Goal: Task Accomplishment & Management: Use online tool/utility

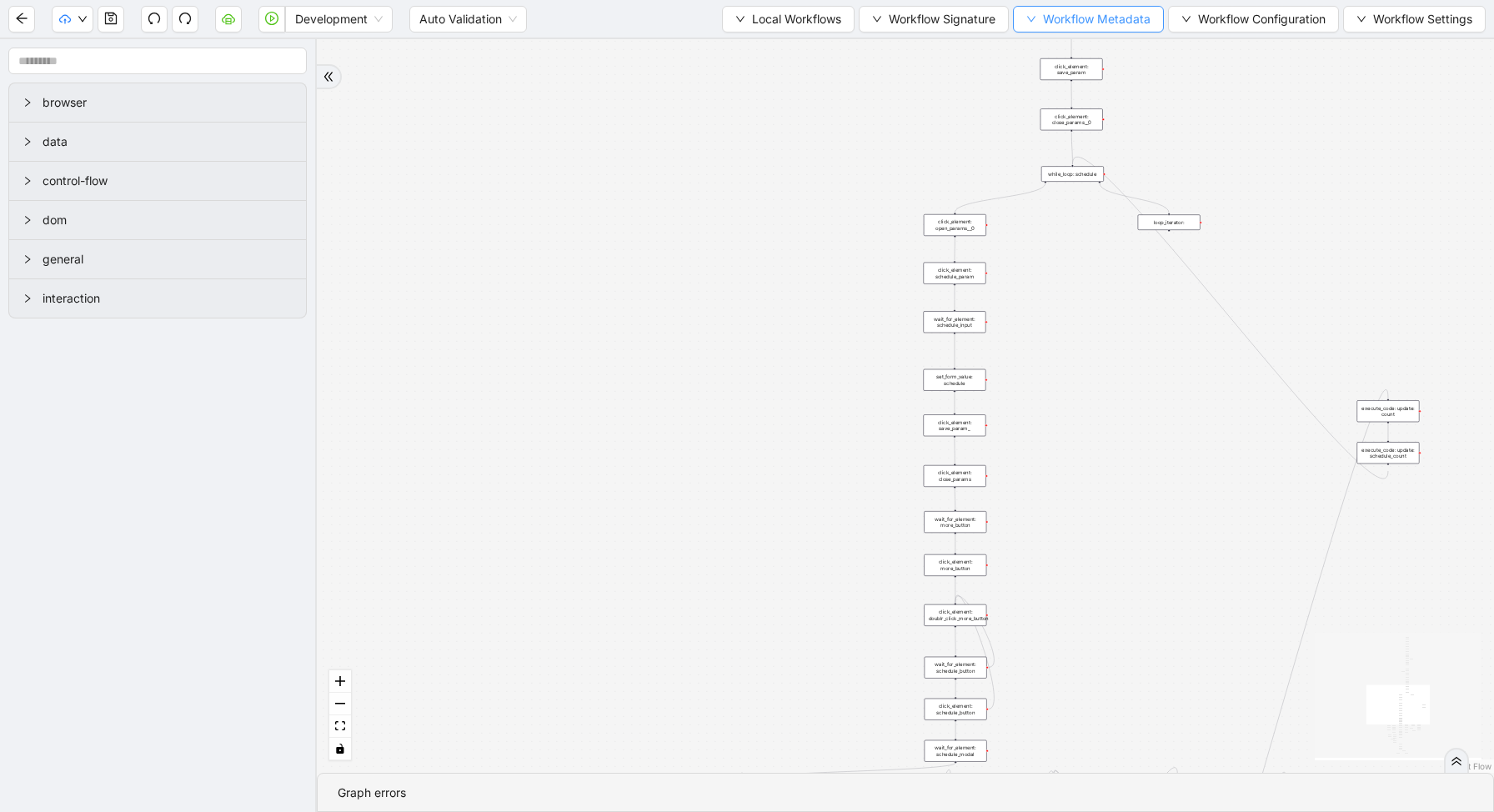
click at [1087, 21] on span "Workflow Metadata" at bounding box center [1097, 19] width 108 height 18
click at [1209, 23] on span "Workflow Configuration" at bounding box center [1261, 19] width 127 height 18
click at [1125, 66] on div "trigger new_tab: wait_until_loaded: wait_for_element: param_menu click_element:…" at bounding box center [904, 406] width 1177 height 733
click at [800, 22] on span "Local Workflows" at bounding box center [797, 19] width 89 height 18
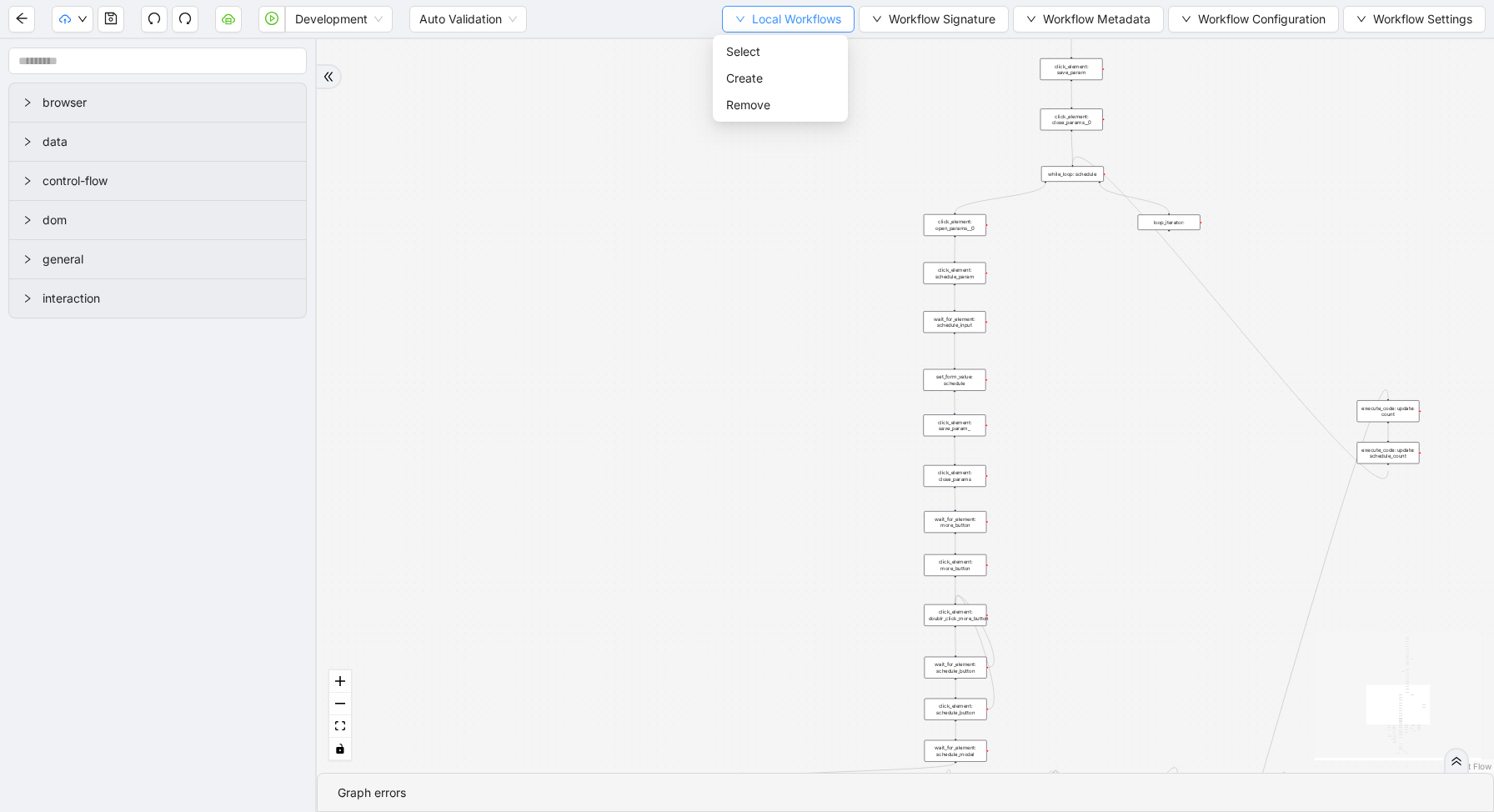
click at [800, 22] on span "Local Workflows" at bounding box center [797, 19] width 89 height 18
click at [790, 49] on span "Select" at bounding box center [780, 51] width 109 height 18
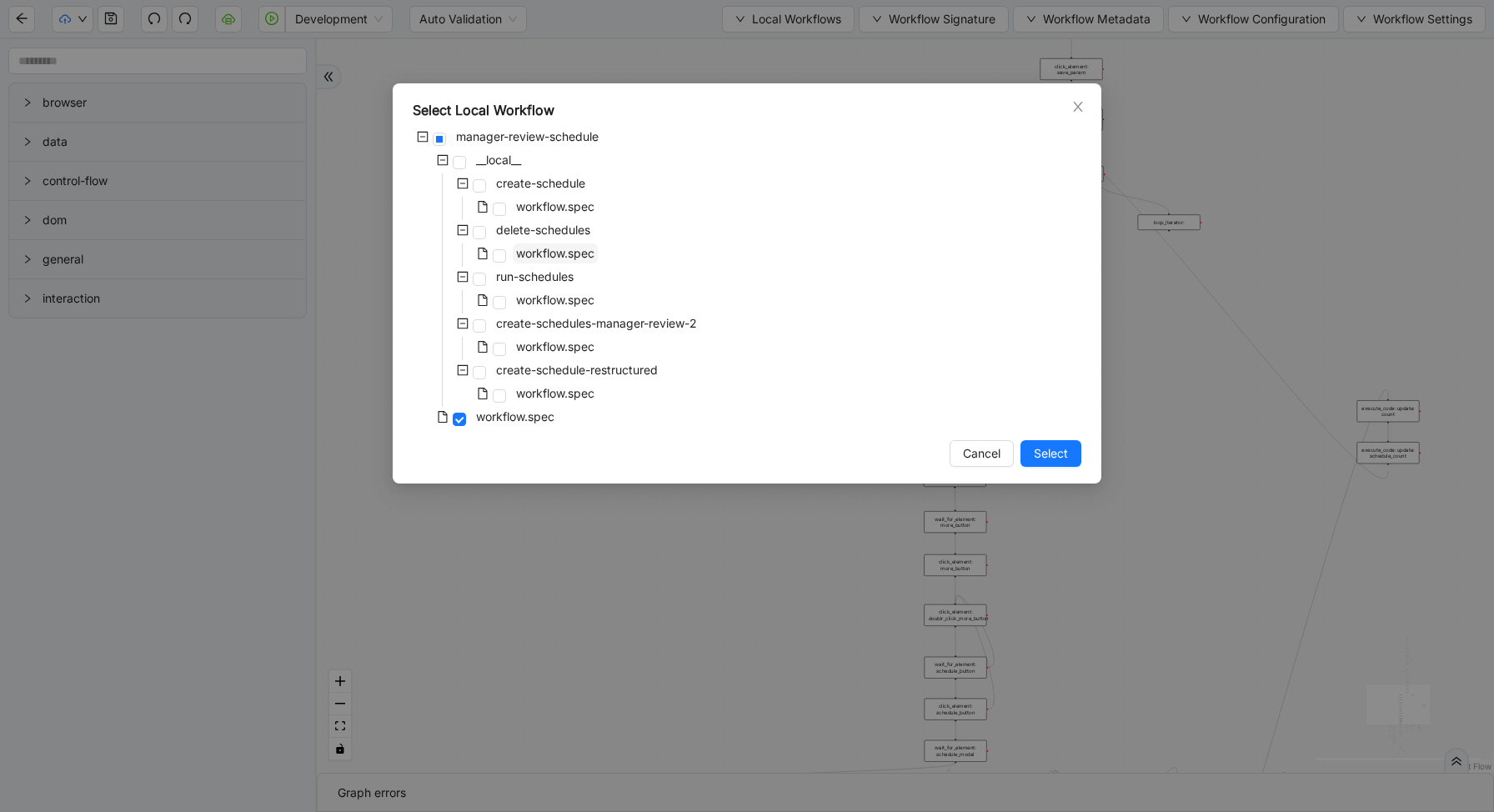
click at [516, 255] on span "workflow.spec" at bounding box center [555, 252] width 79 height 15
click at [1063, 454] on span "Select" at bounding box center [1051, 453] width 34 height 18
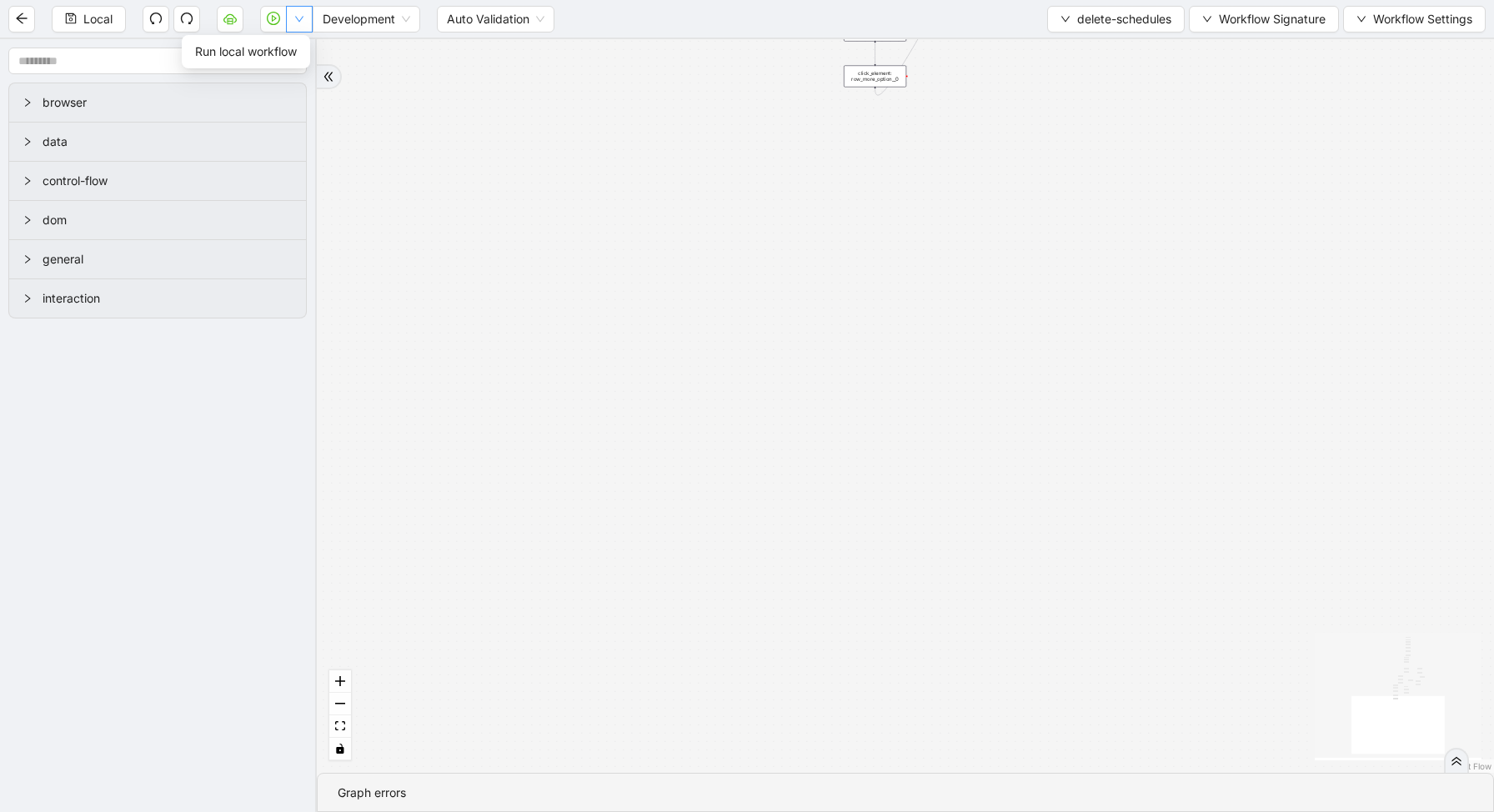
click at [302, 23] on icon "down" at bounding box center [299, 20] width 10 height 10
drag, startPoint x: 303, startPoint y: 43, endPoint x: 797, endPoint y: 239, distance: 531.5
click at [798, 239] on body "Local Development Auto Validation delete-schedules Workflow Signature Workflow …" at bounding box center [747, 406] width 1494 height 812
click at [797, 239] on div "loopFrom has_cancel fallback is_required_schedule has_next_row fallback has_nex…" at bounding box center [904, 406] width 1177 height 733
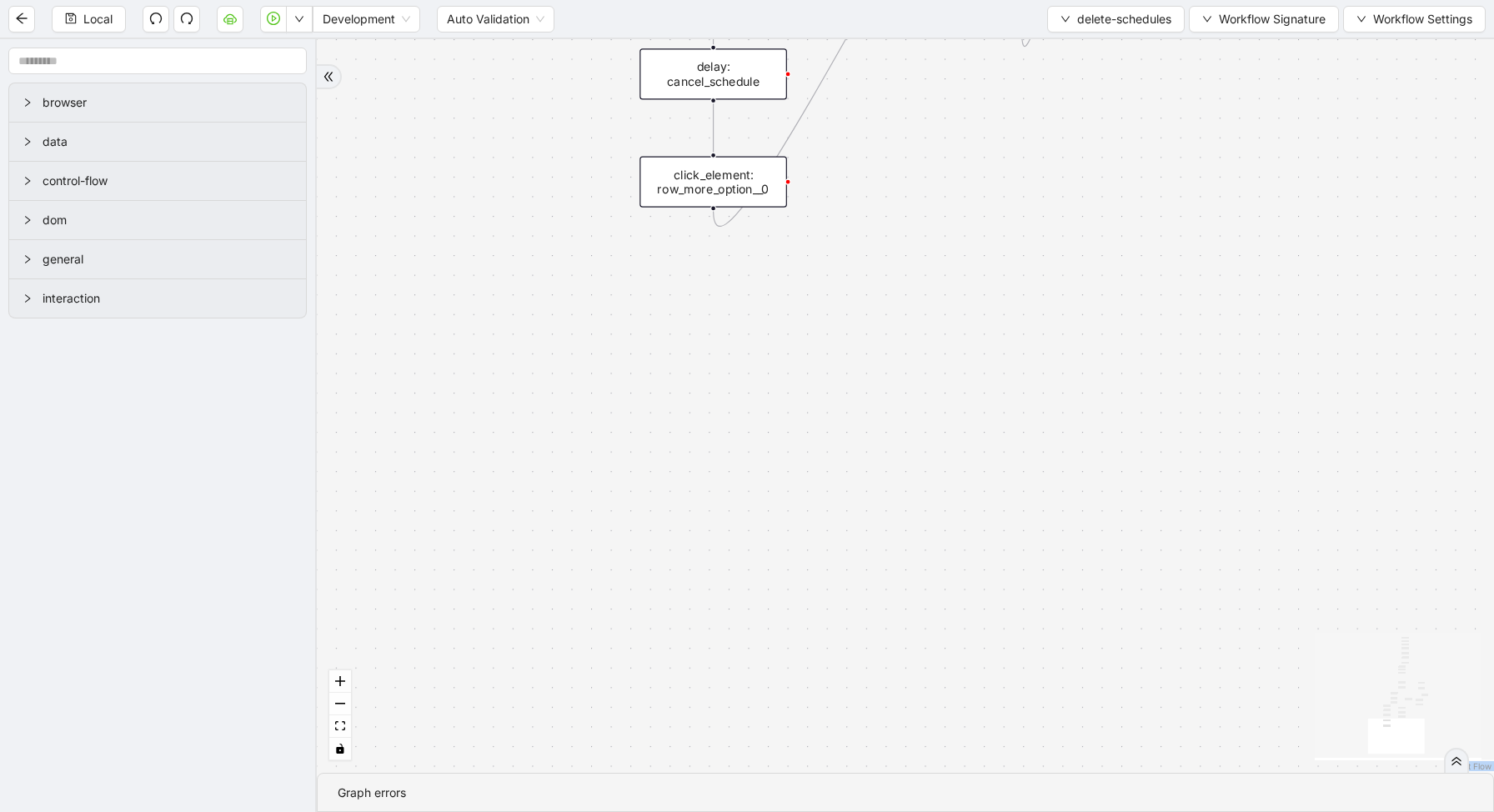
drag, startPoint x: 956, startPoint y: 178, endPoint x: 886, endPoint y: 554, distance: 382.5
click at [890, 533] on div "loopFrom has_cancel fallback is_required_schedule has_next_row fallback has_nex…" at bounding box center [904, 406] width 1177 height 733
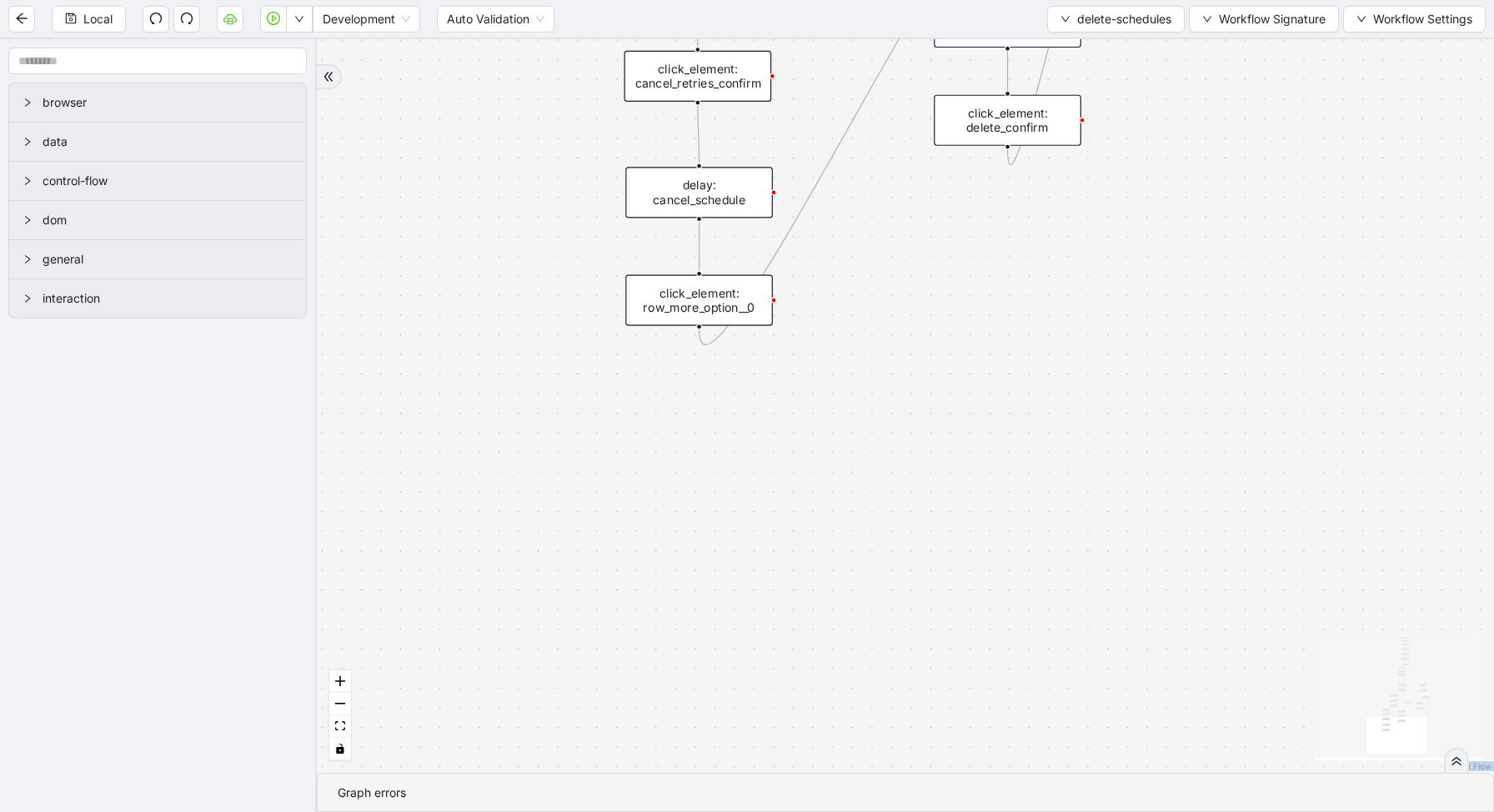
drag, startPoint x: 951, startPoint y: 378, endPoint x: 874, endPoint y: 782, distance: 411.3
click at [876, 766] on div "loopFrom has_cancel fallback is_required_schedule has_next_row fallback has_nex…" at bounding box center [904, 406] width 1177 height 733
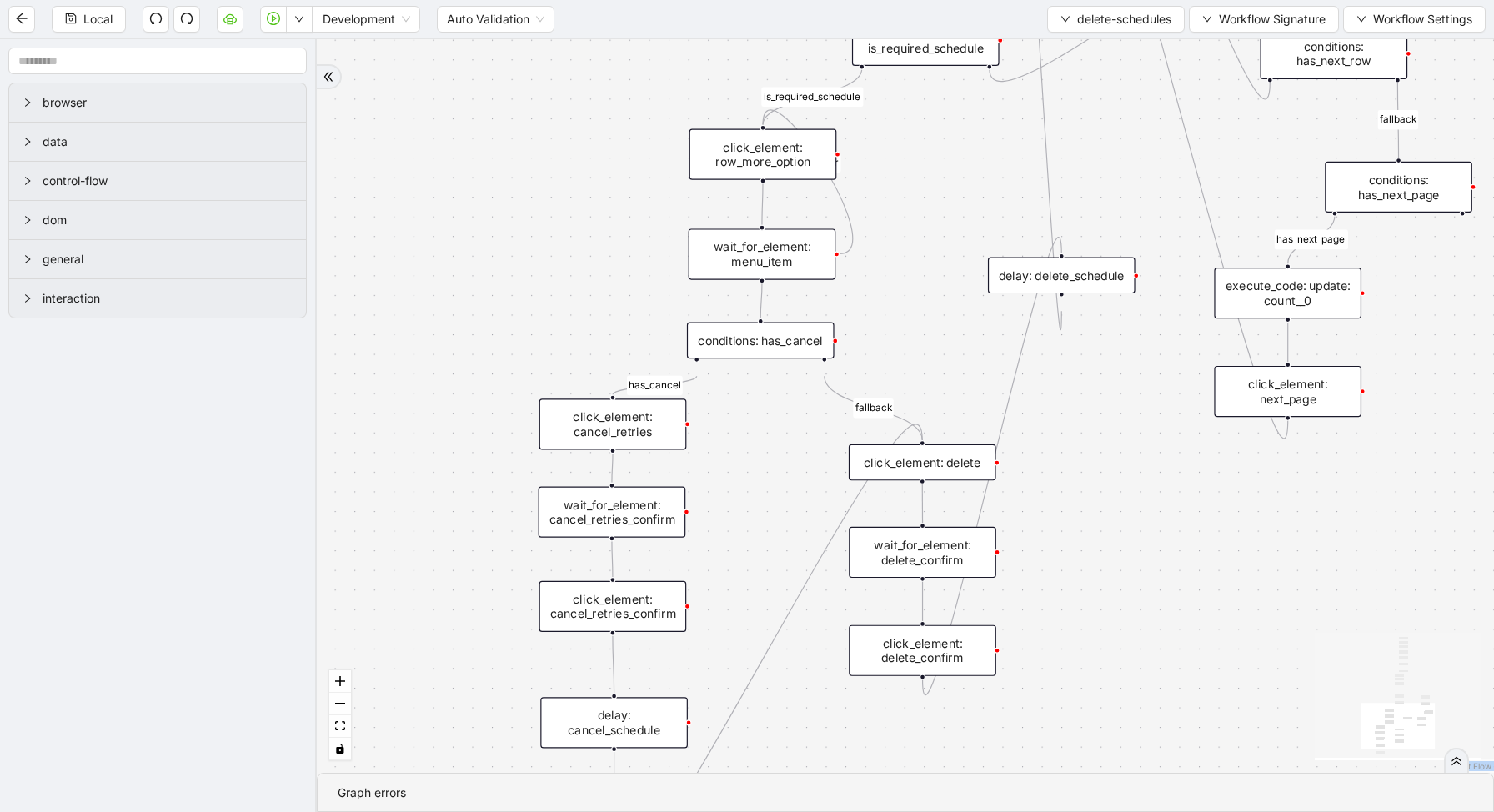
drag, startPoint x: 1140, startPoint y: 457, endPoint x: 1118, endPoint y: 756, distance: 299.8
click at [1120, 756] on div "loopFrom has_cancel fallback is_required_schedule has_next_row fallback has_nex…" at bounding box center [904, 406] width 1177 height 733
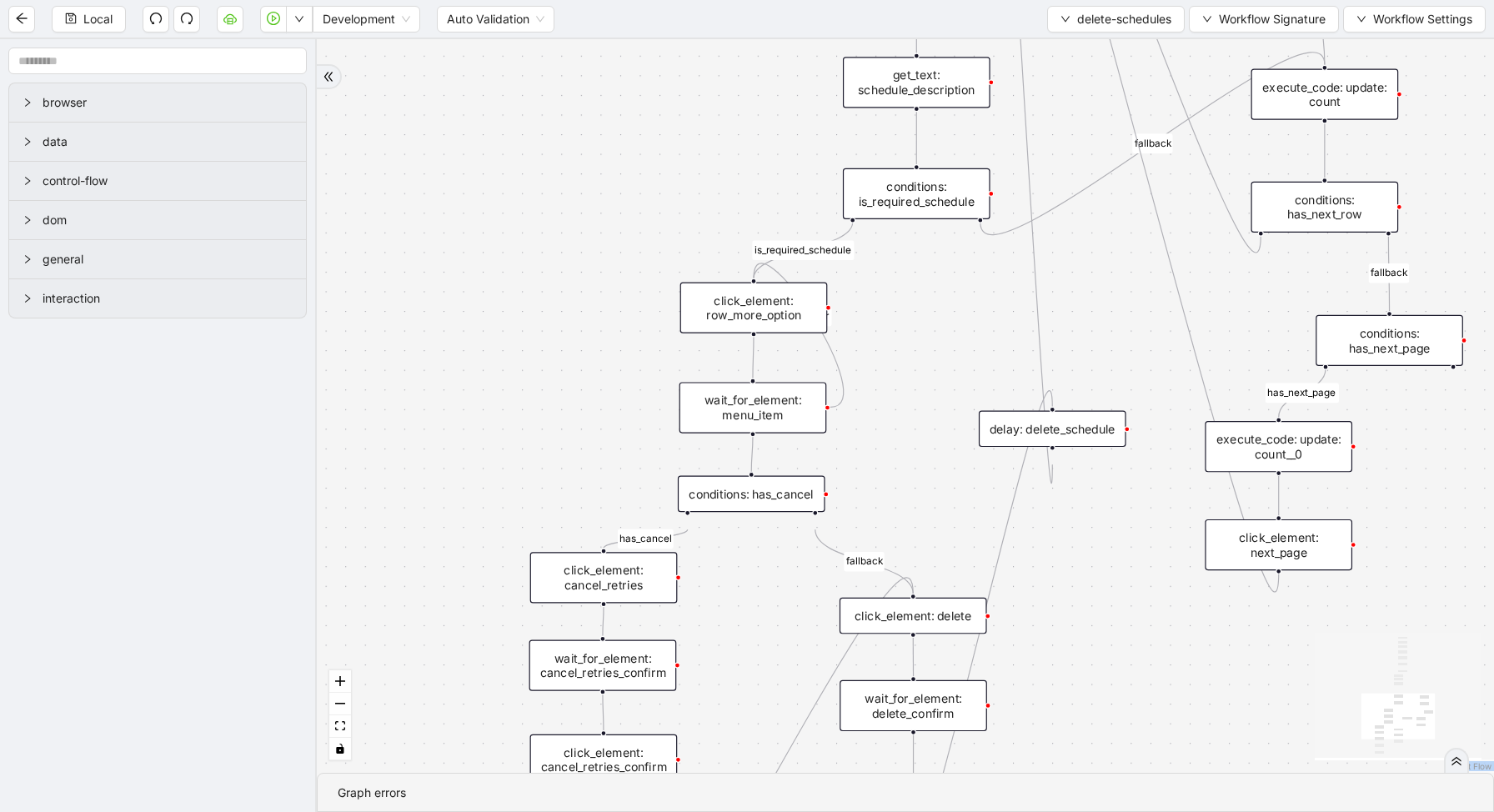
drag, startPoint x: 942, startPoint y: 306, endPoint x: 871, endPoint y: 505, distance: 211.3
click at [874, 499] on div "loopFrom has_cancel fallback is_required_schedule has_next_row fallback has_nex…" at bounding box center [904, 406] width 1177 height 733
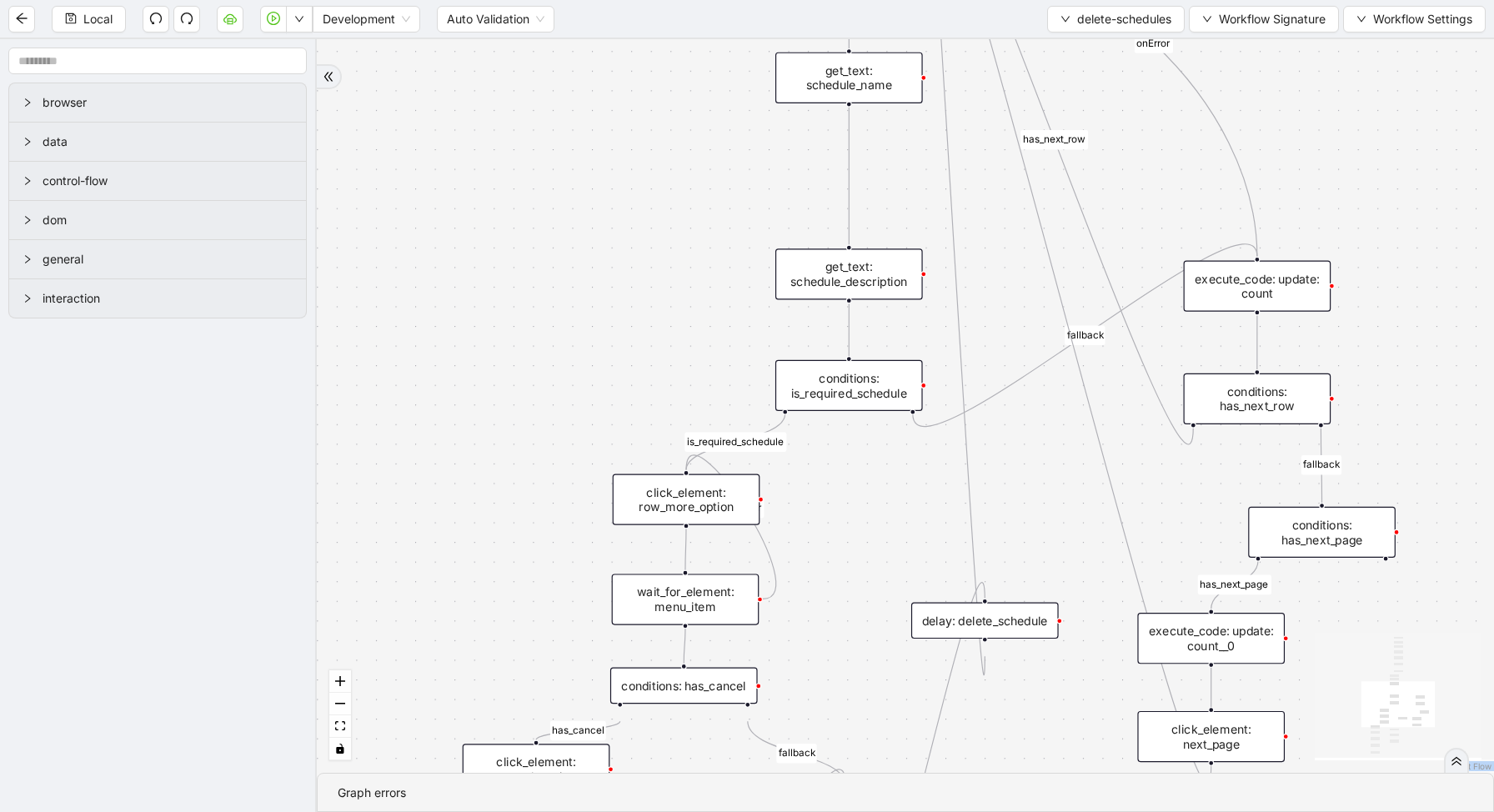
click at [842, 388] on div "conditions: is_required_schedule" at bounding box center [849, 385] width 147 height 50
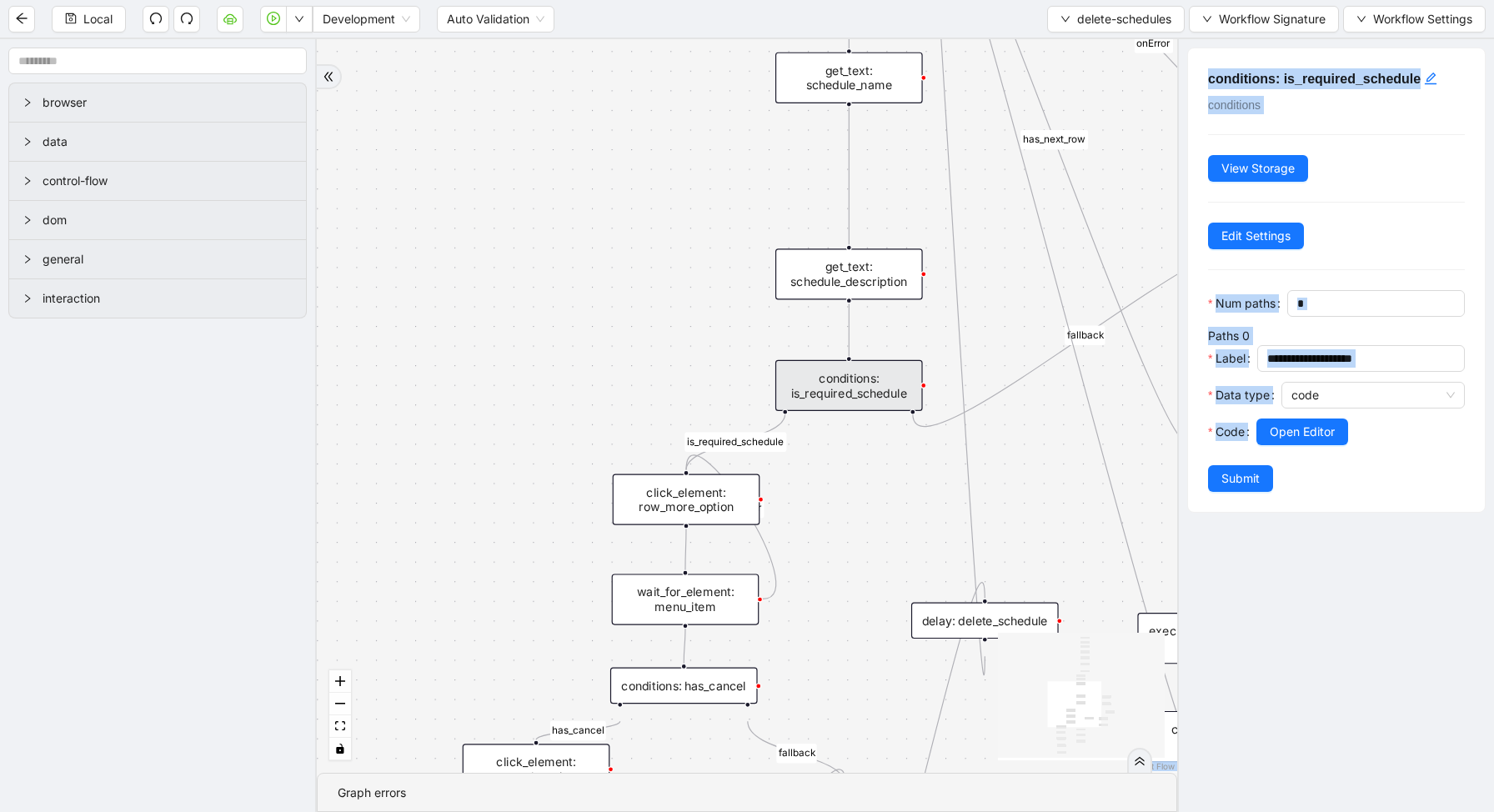
click at [1377, 472] on form "**********" at bounding box center [1337, 391] width 257 height 202
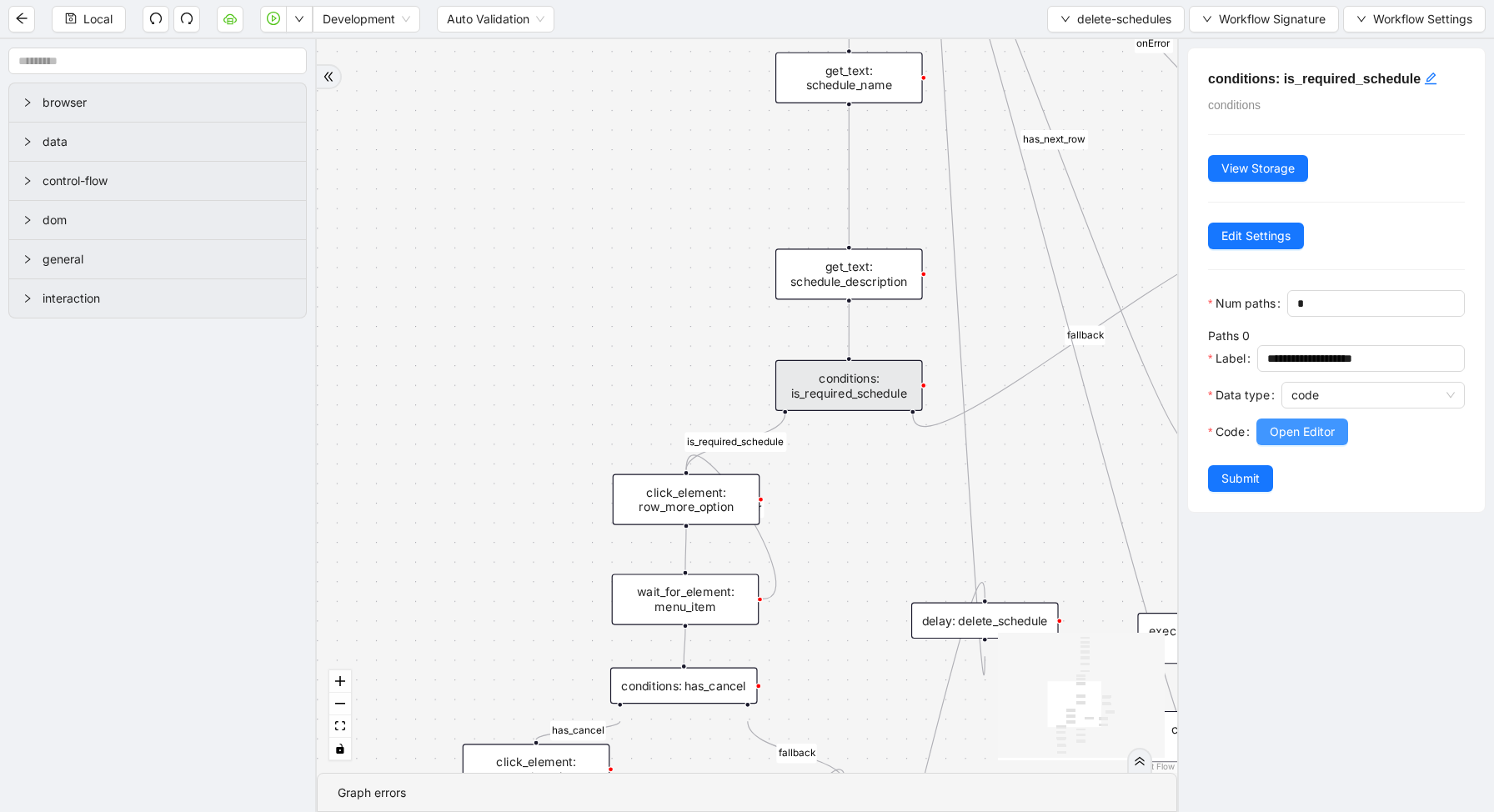
click at [1313, 436] on span "Open Editor" at bounding box center [1302, 431] width 65 height 18
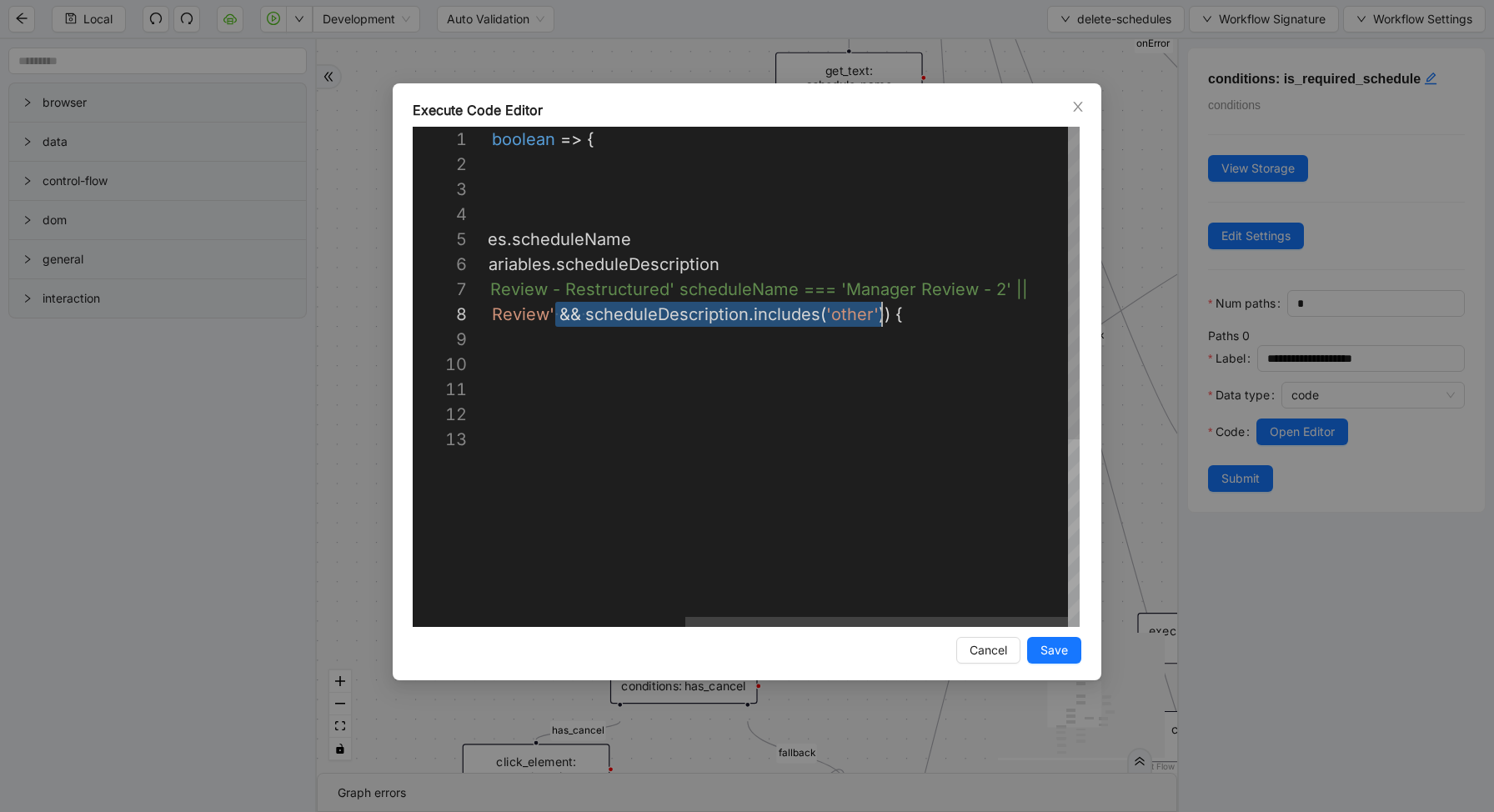
scroll to position [175, 697]
drag, startPoint x: 556, startPoint y: 311, endPoint x: 881, endPoint y: 313, distance: 325.0
type textarea "**********"
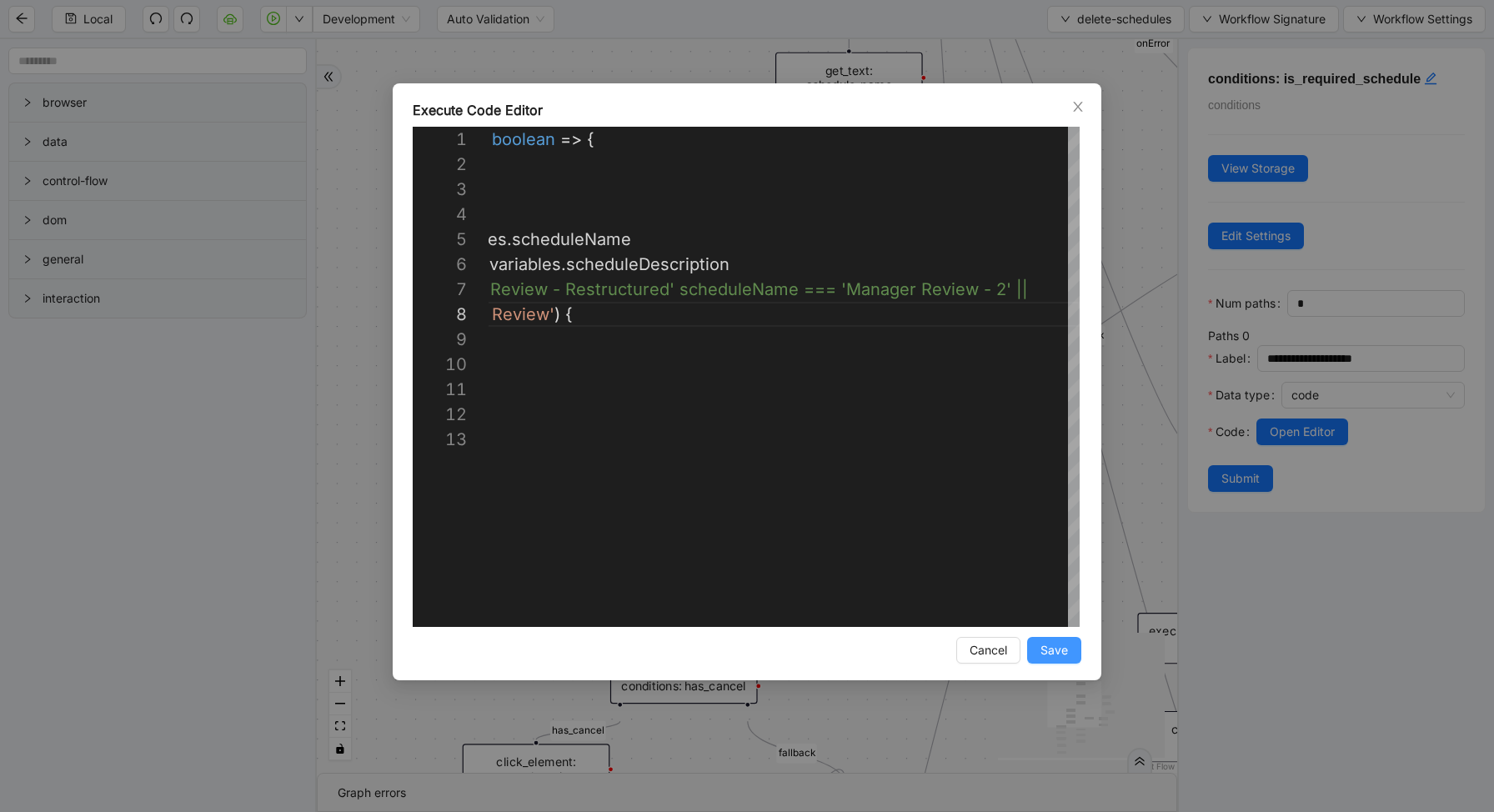
click at [1061, 656] on span "Save" at bounding box center [1054, 649] width 27 height 18
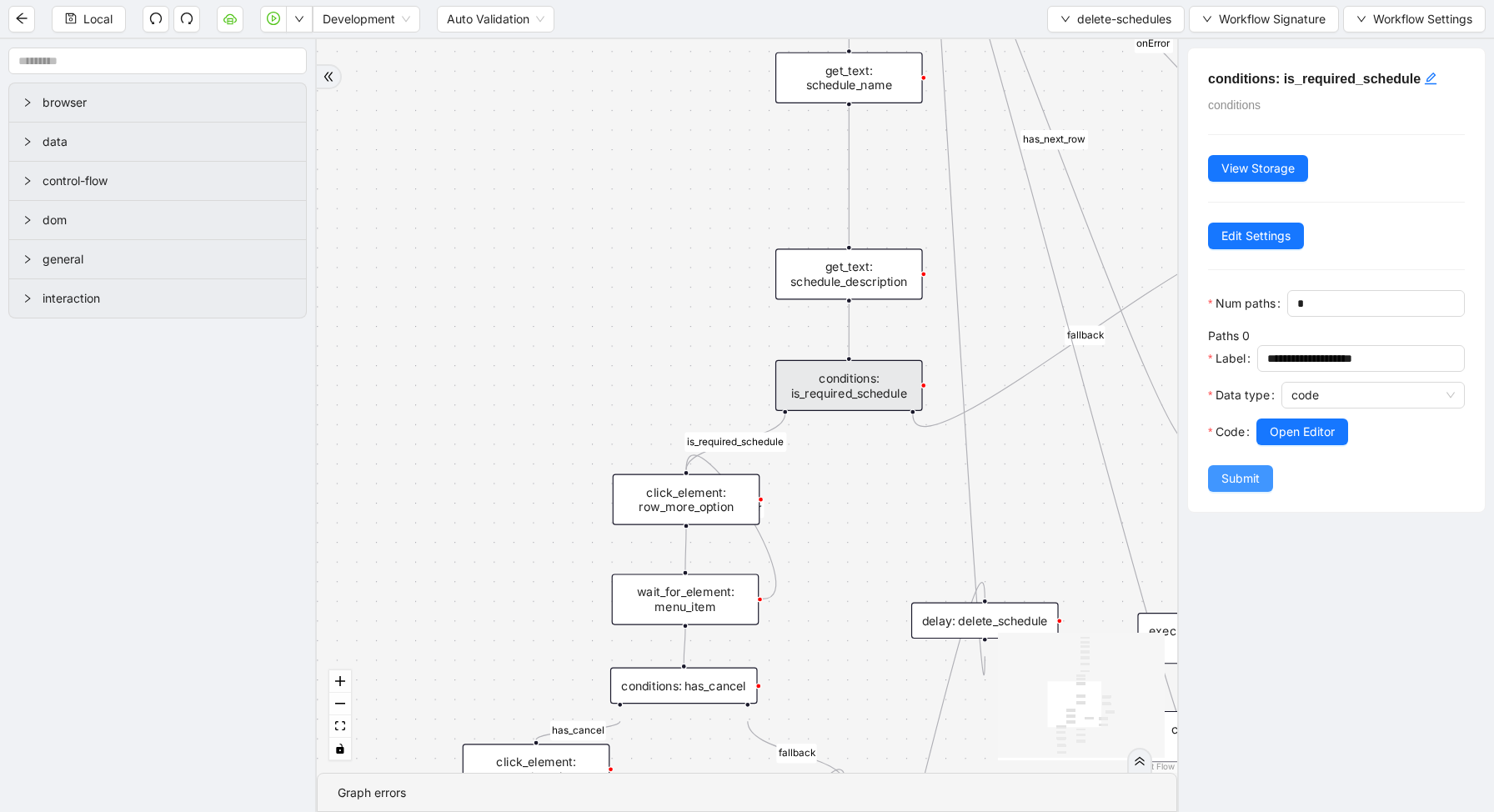
click at [1242, 473] on span "Submit" at bounding box center [1240, 477] width 39 height 18
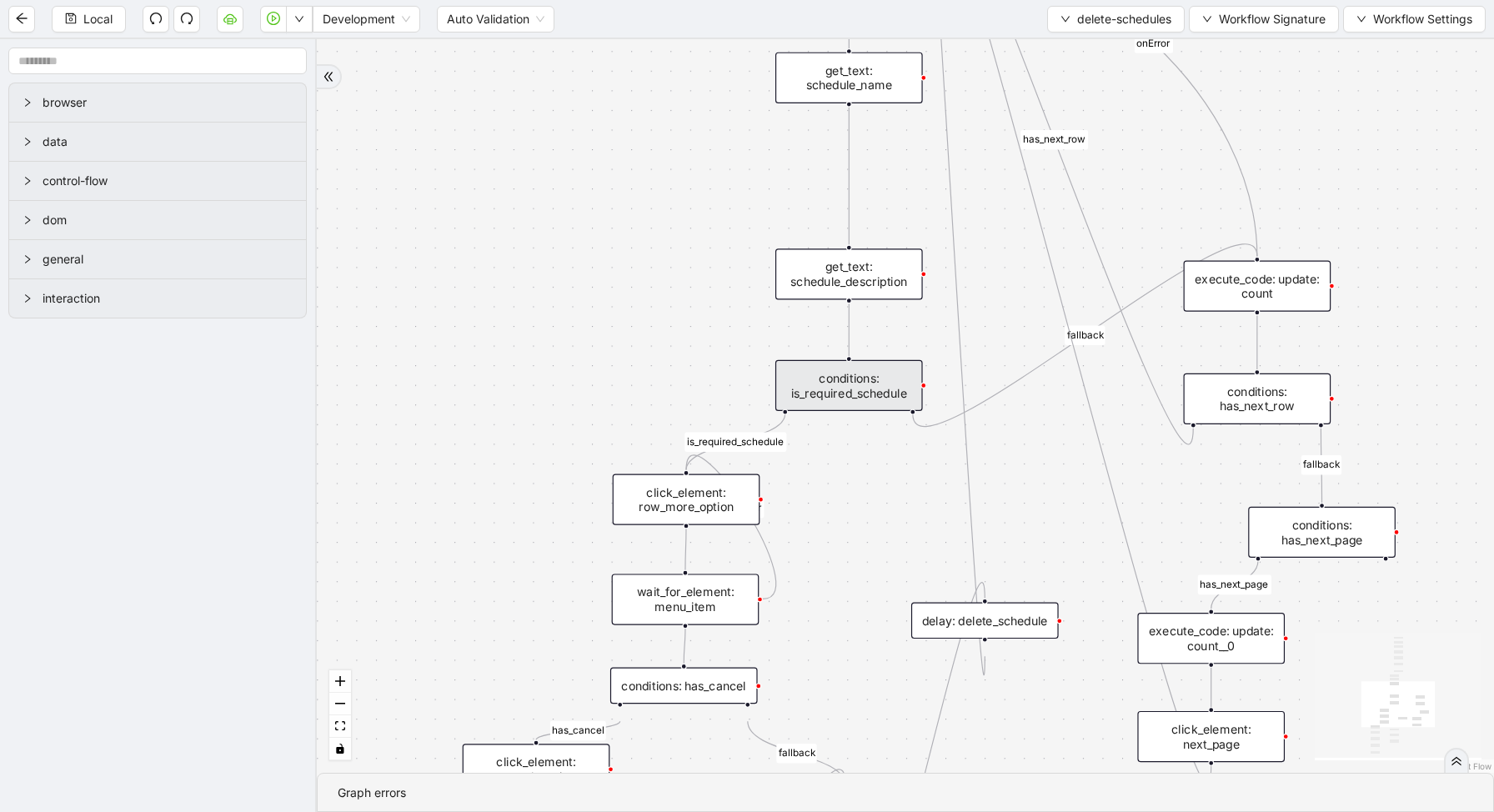
click at [811, 392] on div "conditions: is_required_schedule" at bounding box center [849, 385] width 147 height 50
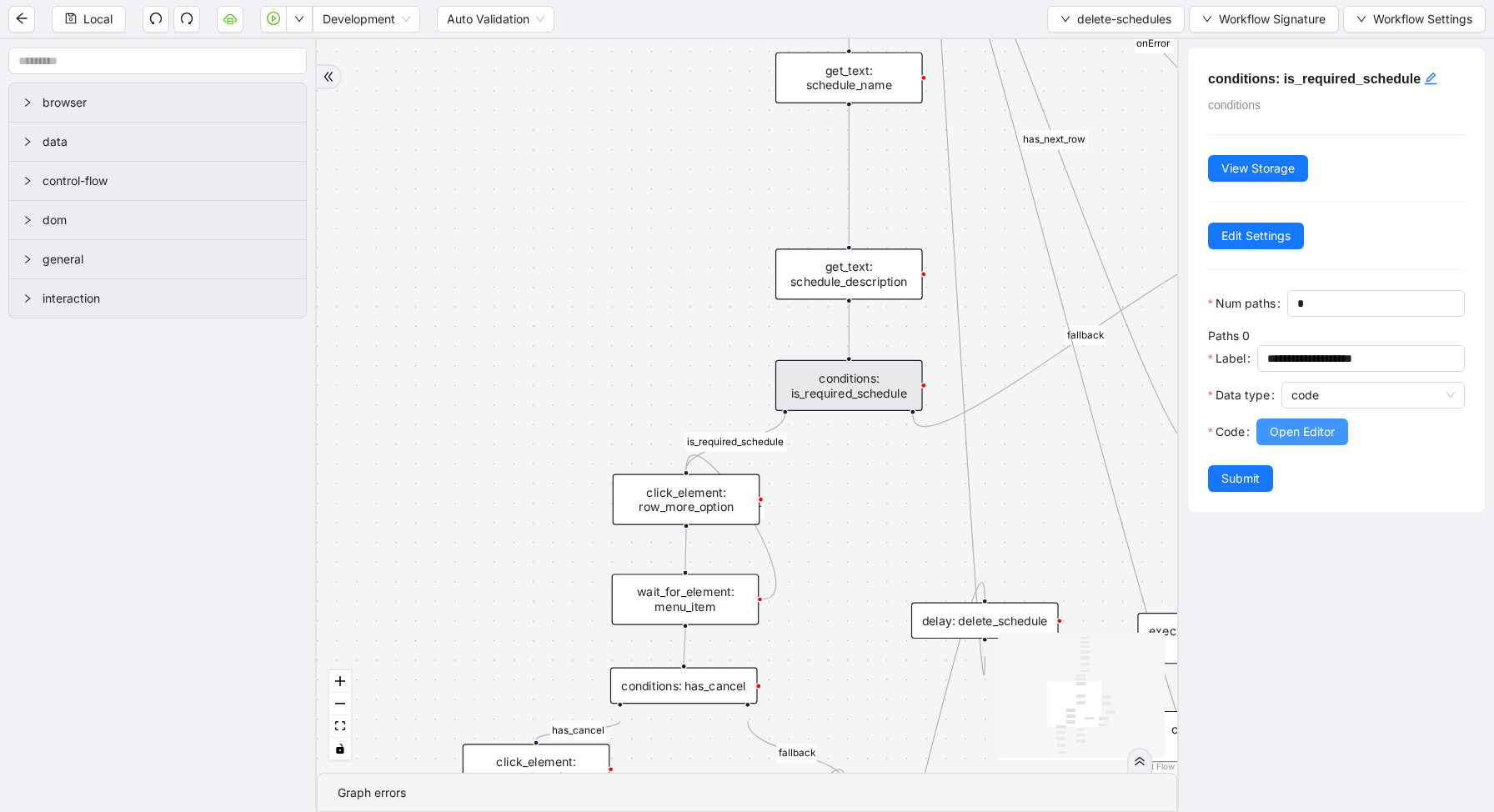
click at [1311, 417] on div at bounding box center [1372, 413] width 183 height 10
click at [1311, 423] on span "Open Editor" at bounding box center [1302, 431] width 65 height 18
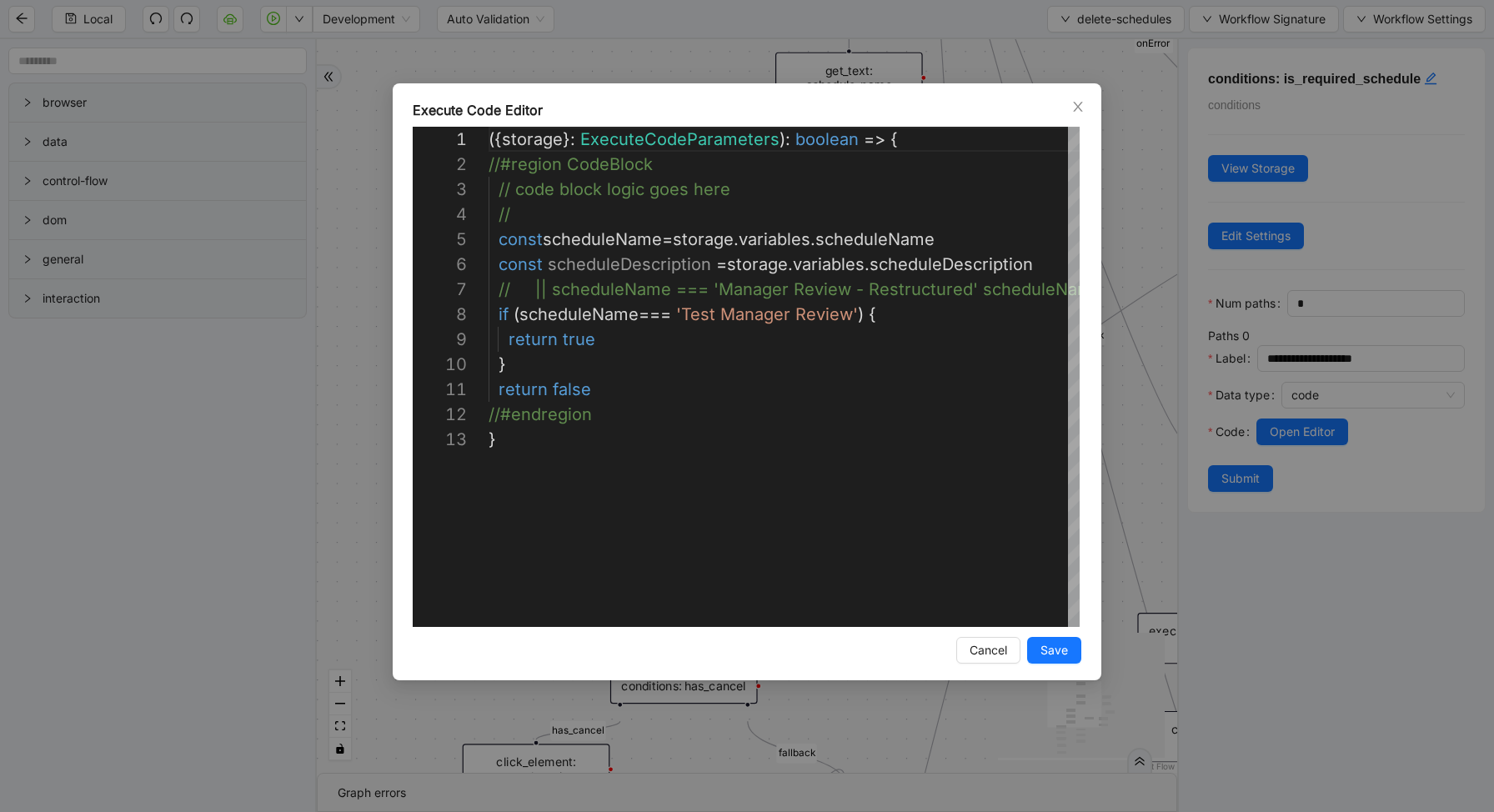
click at [1127, 317] on div "**********" at bounding box center [747, 406] width 1494 height 812
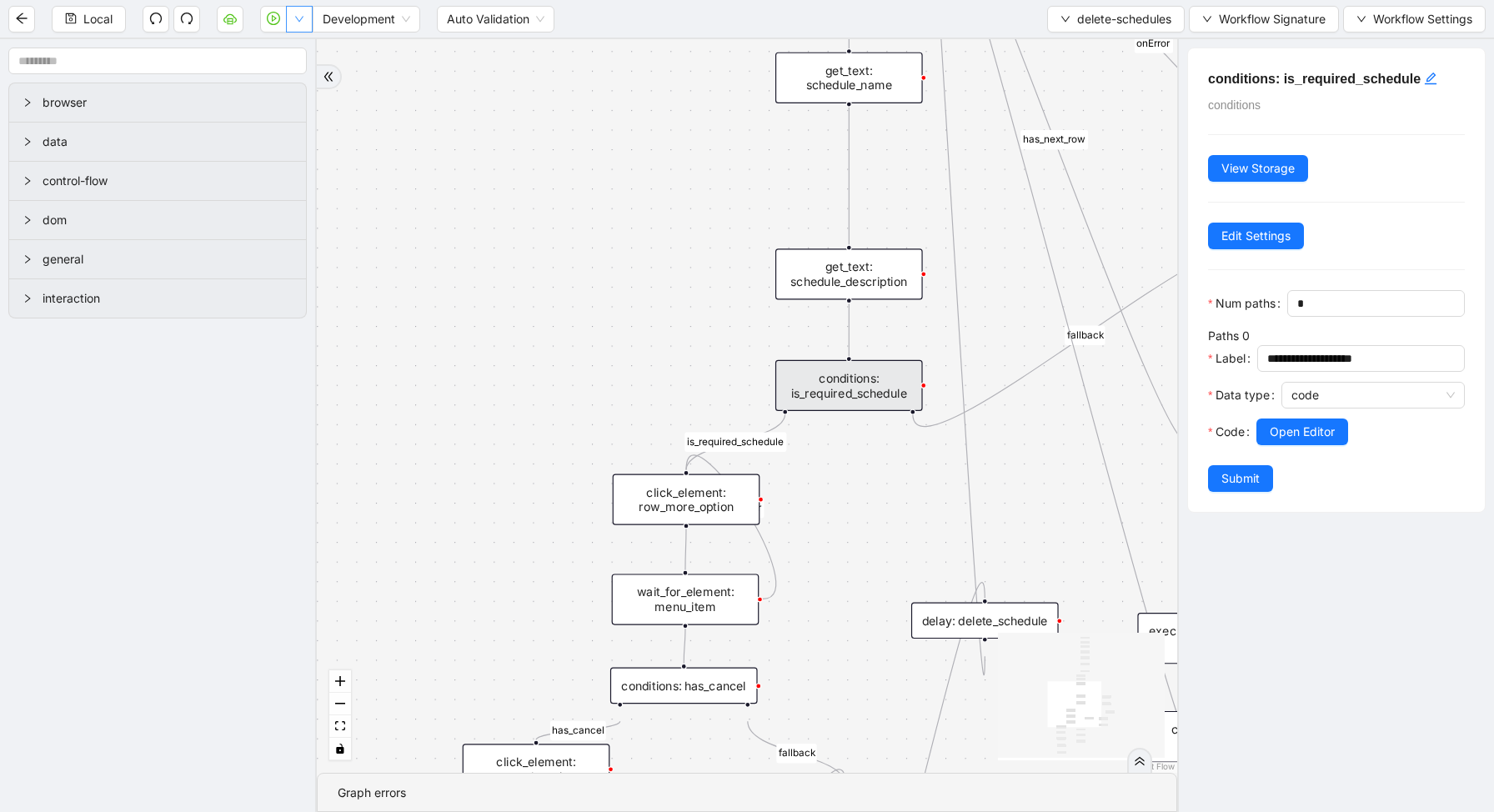
click at [306, 15] on button "button" at bounding box center [299, 19] width 27 height 27
click at [305, 49] on li "Run local workflow" at bounding box center [246, 51] width 122 height 27
click at [1056, 27] on button "delete-schedules" at bounding box center [1116, 19] width 138 height 27
click at [1058, 54] on span "Select" at bounding box center [1112, 51] width 113 height 18
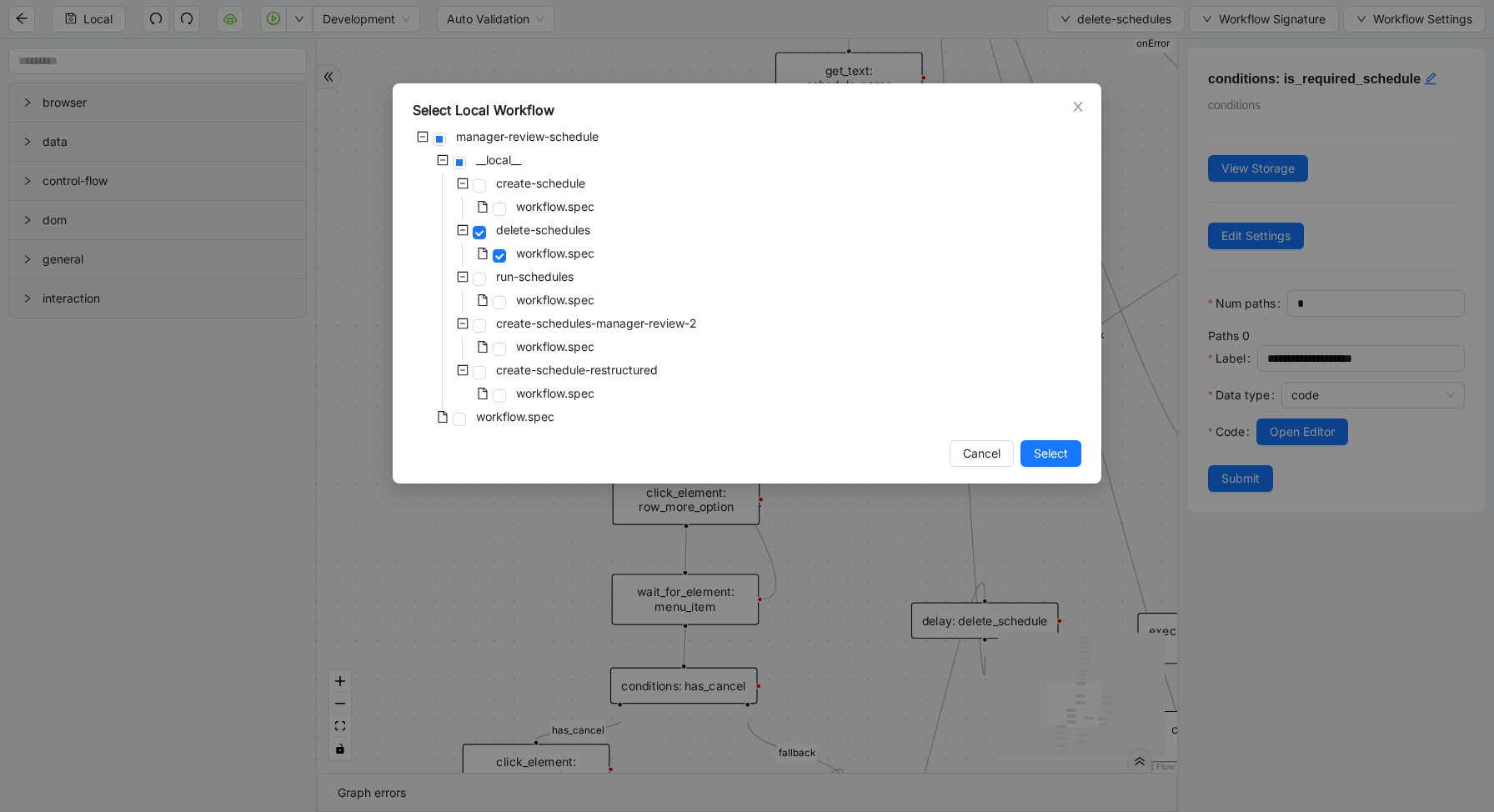
click at [507, 208] on div "workflow.spec" at bounding box center [505, 208] width 185 height 23
click at [497, 208] on span at bounding box center [500, 210] width 14 height 14
click at [1045, 453] on span "Select" at bounding box center [1051, 453] width 34 height 18
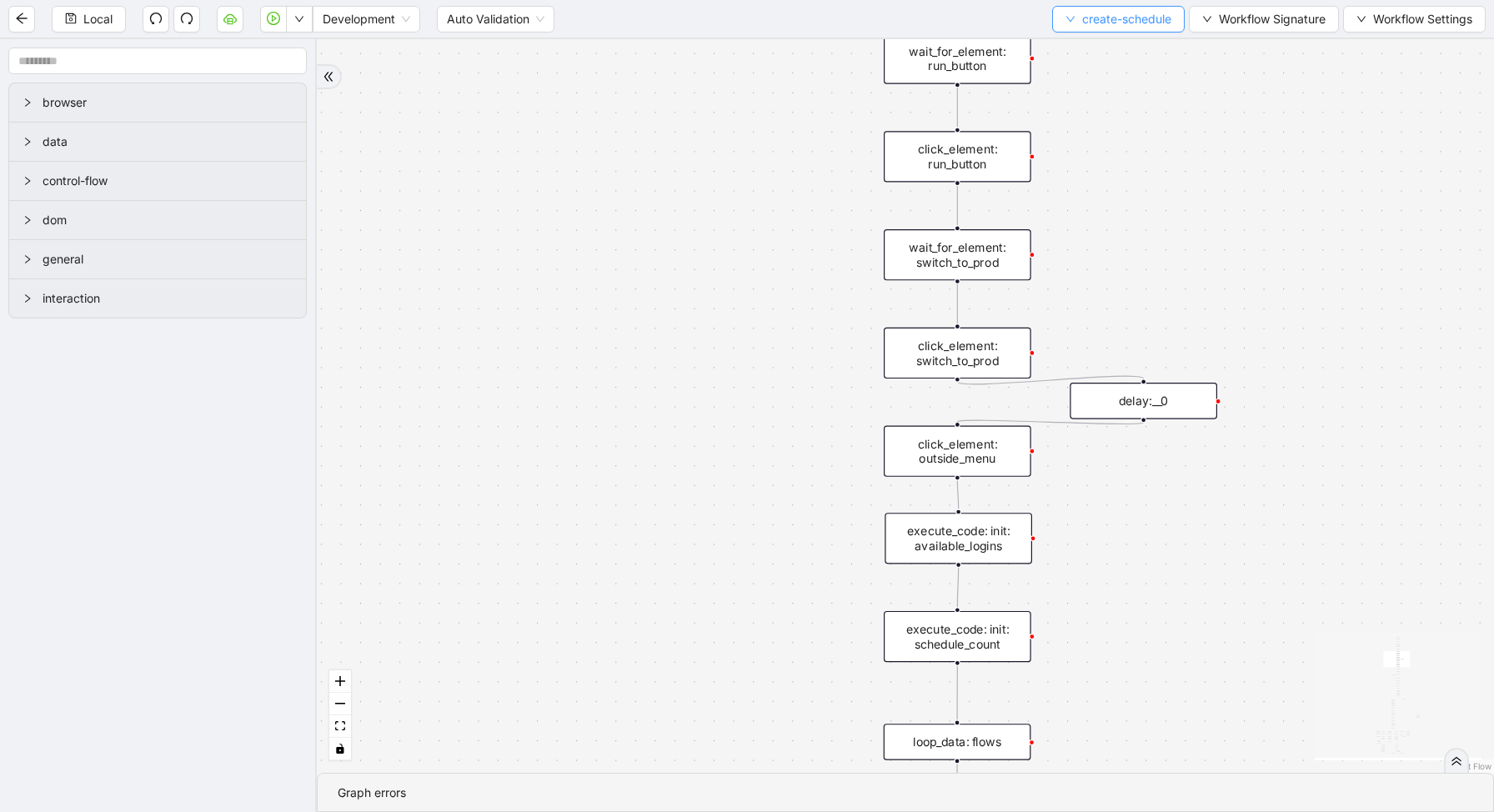
drag, startPoint x: 1206, startPoint y: 528, endPoint x: 1138, endPoint y: 15, distance: 517.5
click at [1141, 20] on section "Local Development Auto Validation create-schedule Workflow Signature Workflow S…" at bounding box center [747, 406] width 1494 height 812
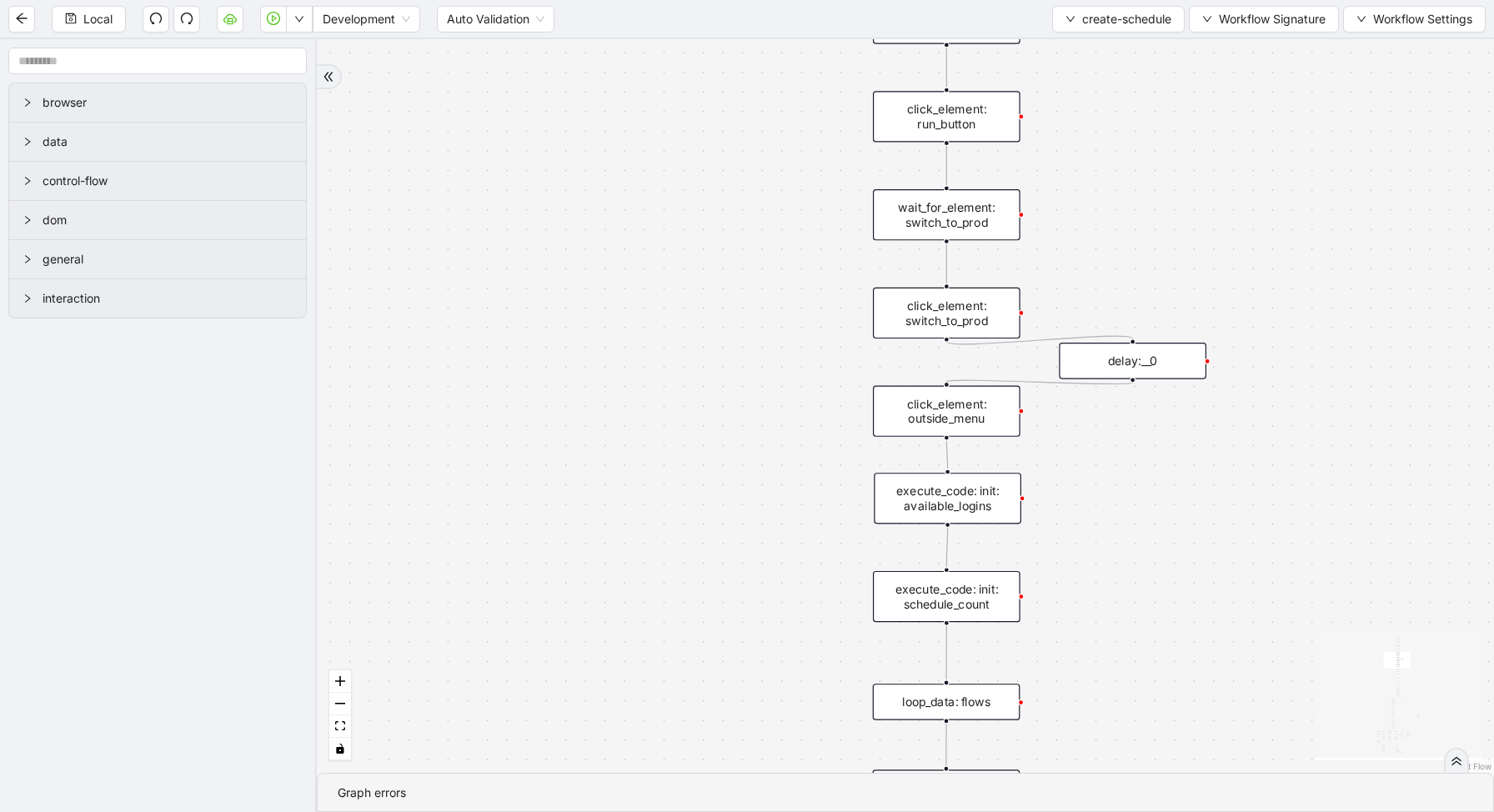
drag, startPoint x: 1071, startPoint y: 535, endPoint x: 1025, endPoint y: 234, distance: 304.5
click at [1029, 242] on div "loopFrom exitFrom fallback enable_retry has_error is_selected fallback create_s…" at bounding box center [904, 406] width 1177 height 733
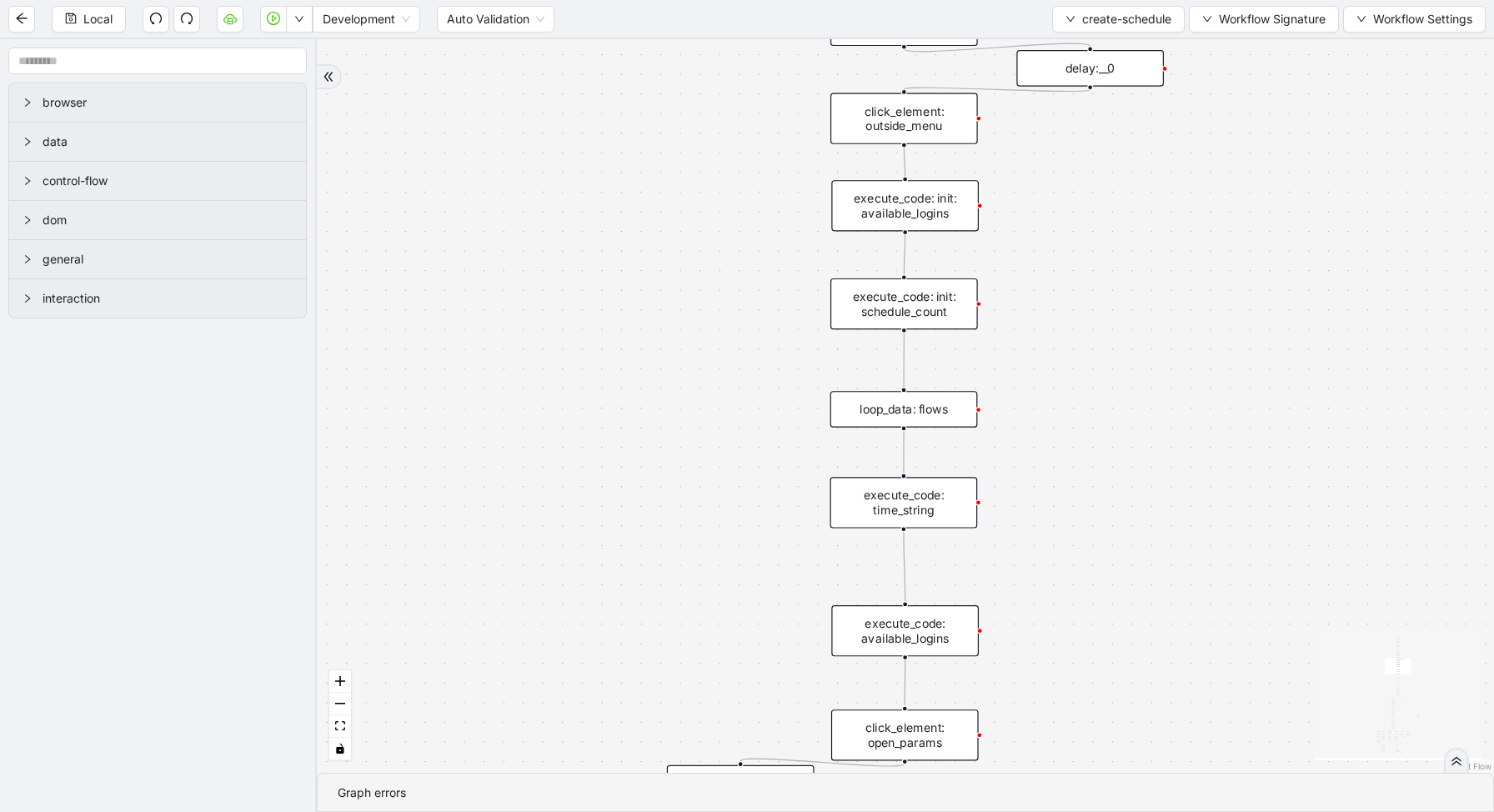
click at [928, 406] on div "loop_data: flows" at bounding box center [904, 409] width 147 height 37
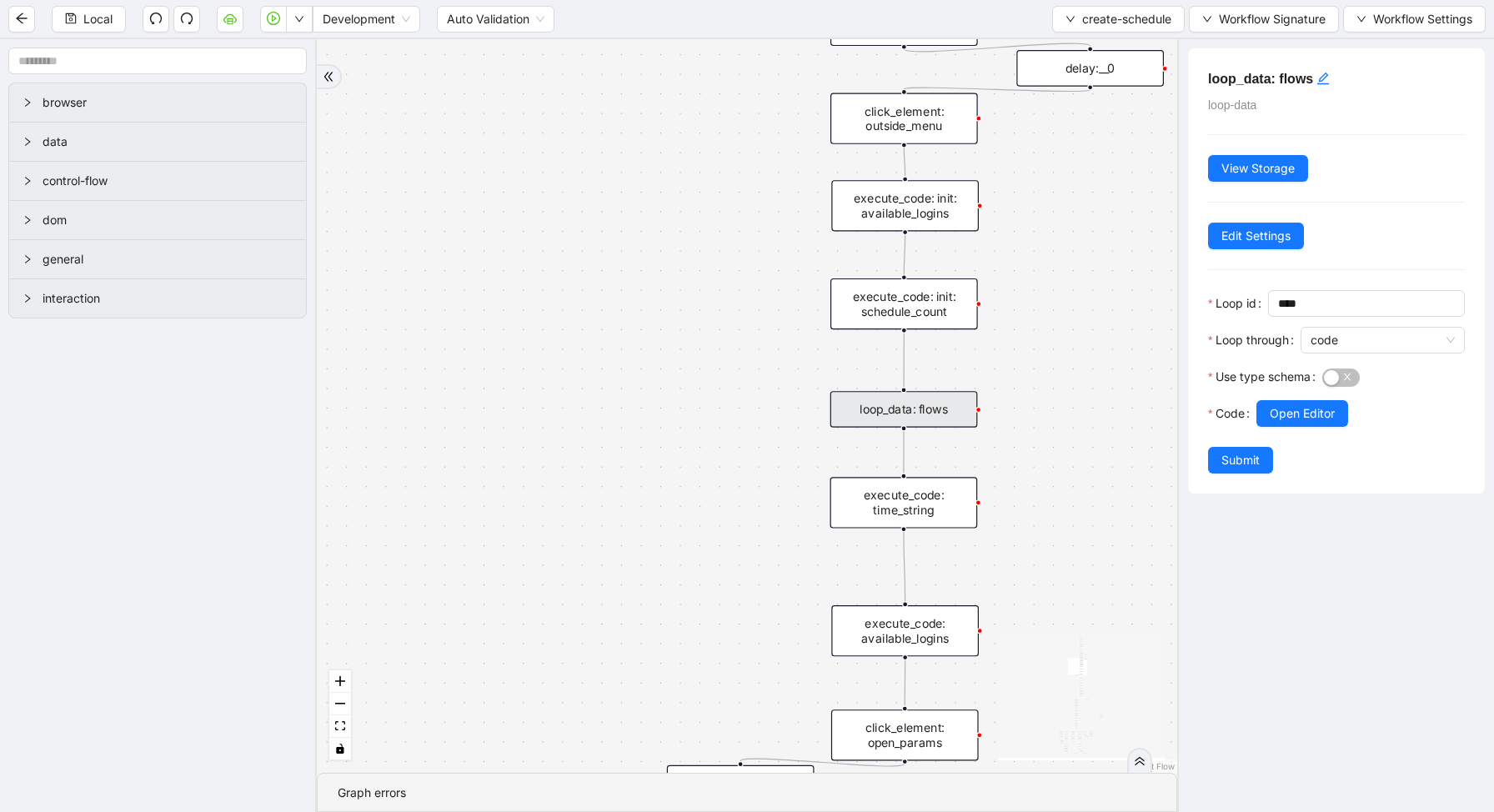
click at [1319, 430] on div at bounding box center [1361, 436] width 209 height 20
click at [1311, 424] on button "Open Editor" at bounding box center [1301, 413] width 92 height 27
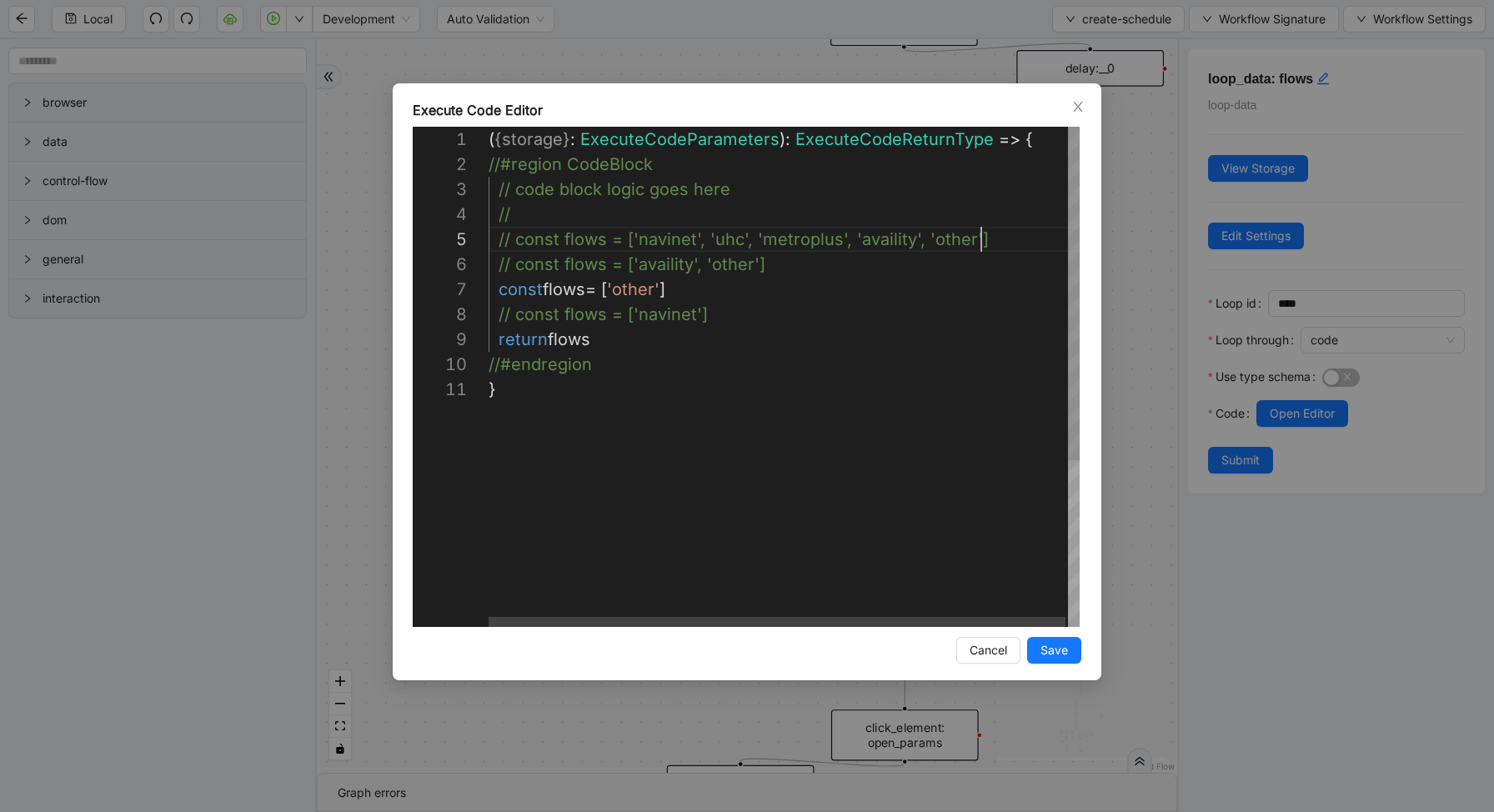
click at [997, 251] on div "( { storage } : ExecuteCodeParameters ): ExecuteCodeReturnType => { //#region C…" at bounding box center [786, 501] width 594 height 750
click at [774, 309] on div "( { storage } : ExecuteCodeParameters ): ExecuteCodeReturnType => { //#region C…" at bounding box center [786, 501] width 594 height 750
type textarea "**********"
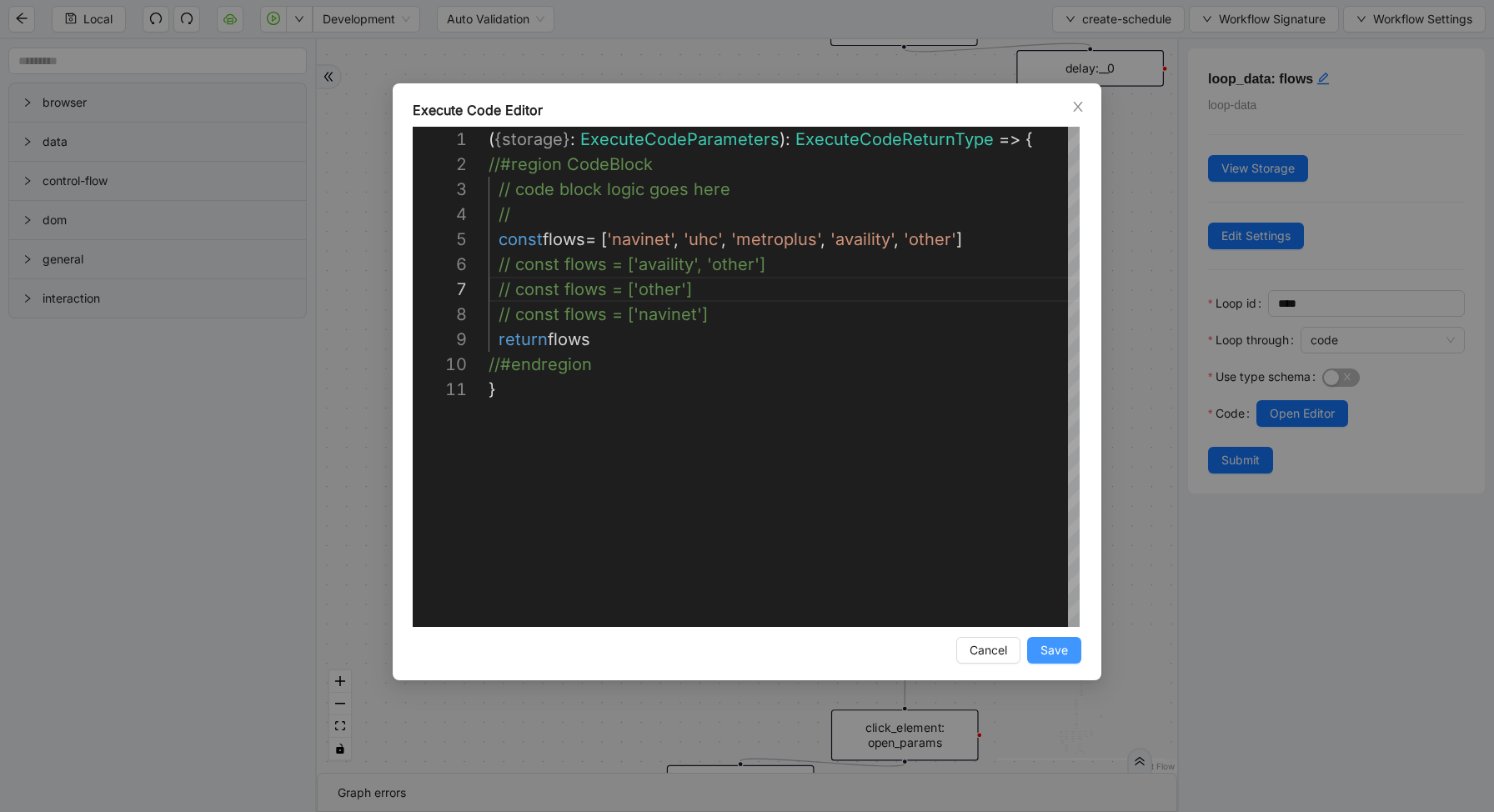
click at [1059, 644] on span "Save" at bounding box center [1054, 649] width 27 height 18
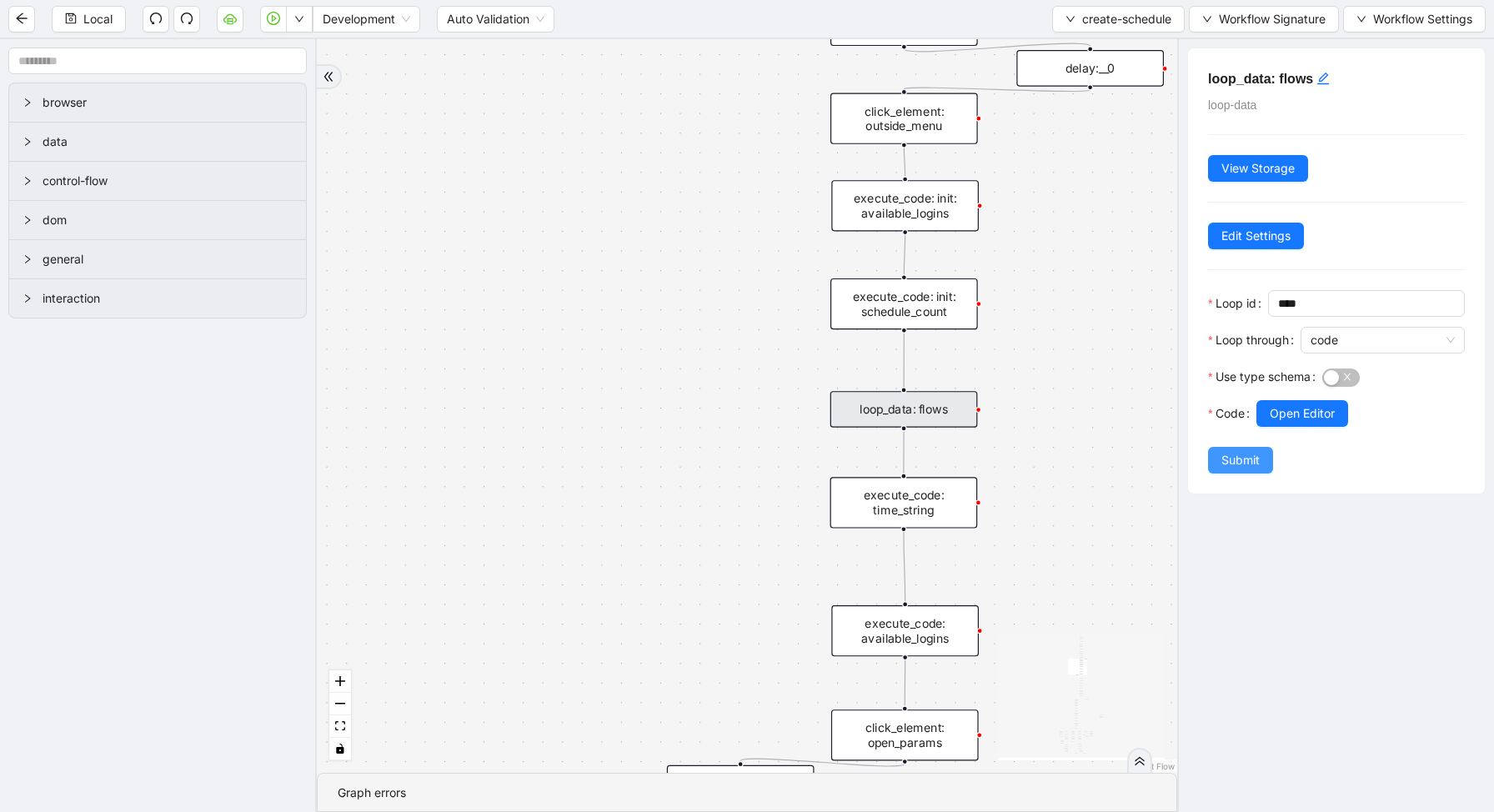
click at [1258, 463] on span "Submit" at bounding box center [1240, 459] width 39 height 18
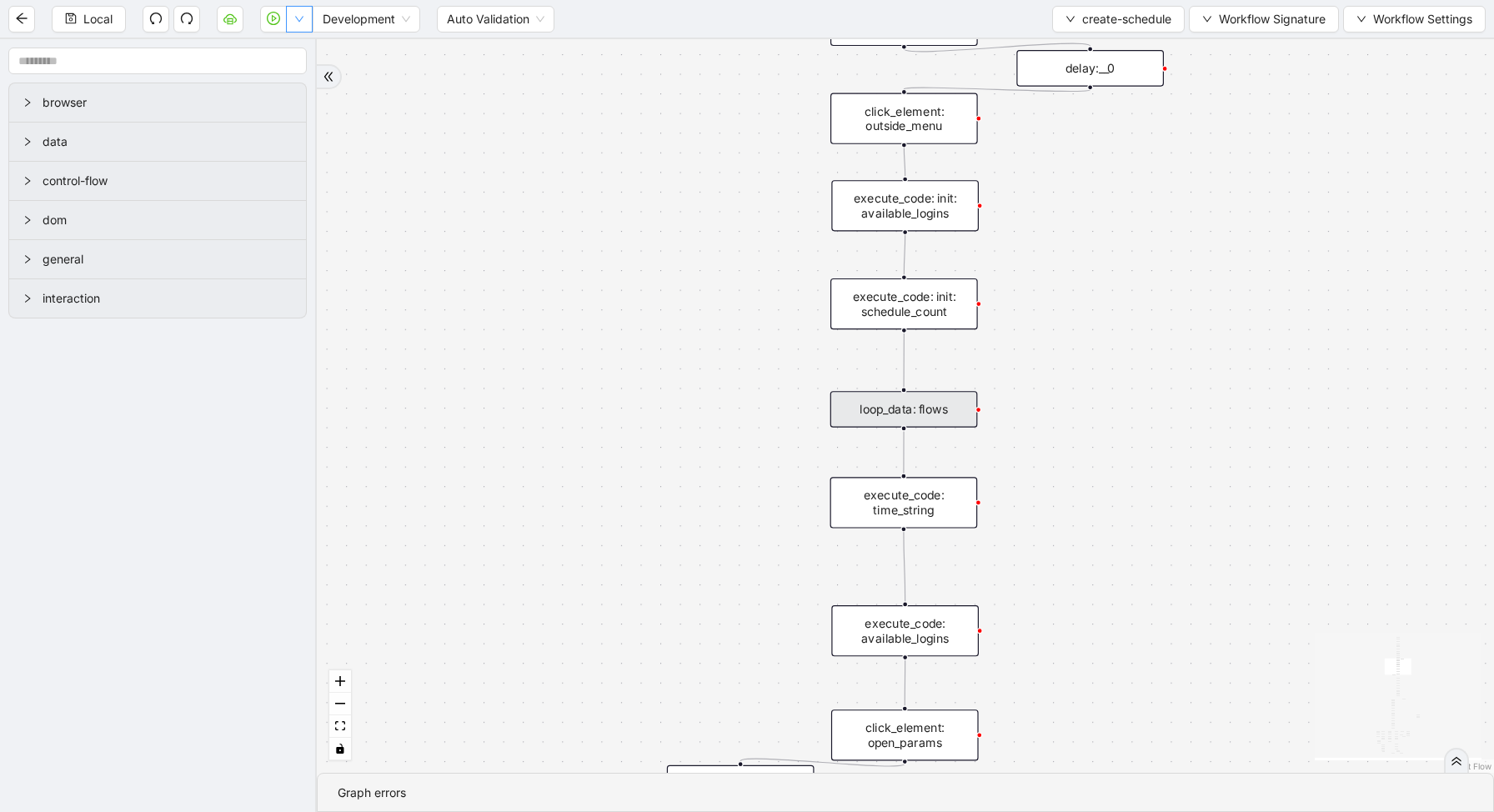
click at [299, 16] on icon "down" at bounding box center [299, 20] width 10 height 10
click at [291, 51] on span "Run local workflow" at bounding box center [246, 51] width 102 height 18
